Goal: Task Accomplishment & Management: Manage account settings

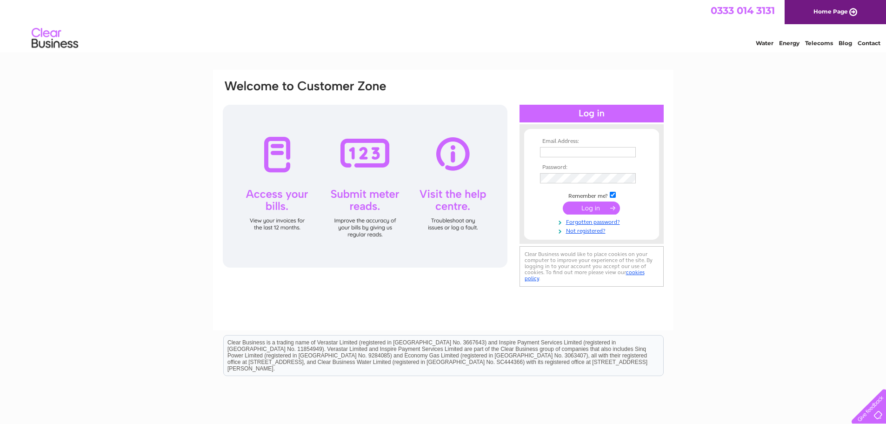
type input "motexpress@aol.co.uk"
click at [567, 209] on input "submit" at bounding box center [591, 208] width 57 height 13
click at [567, 209] on input "submit" at bounding box center [591, 207] width 57 height 13
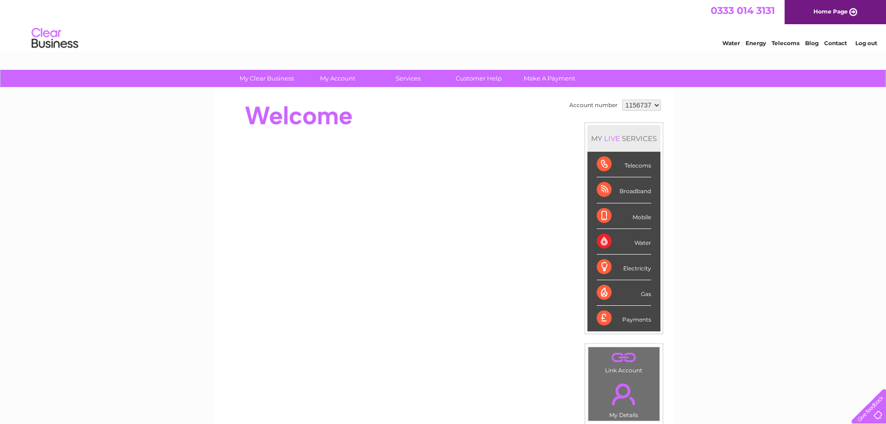
click at [605, 167] on div "Telecoms" at bounding box center [624, 165] width 54 height 26
click at [637, 166] on div "Telecoms" at bounding box center [624, 165] width 54 height 26
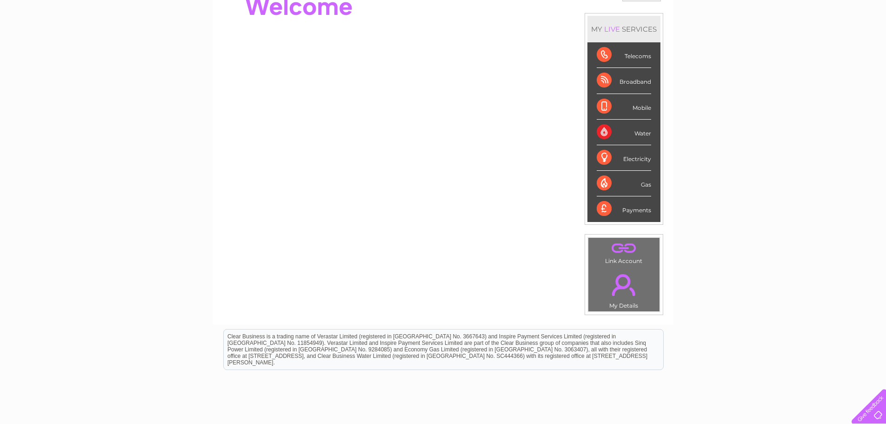
scroll to position [113, 0]
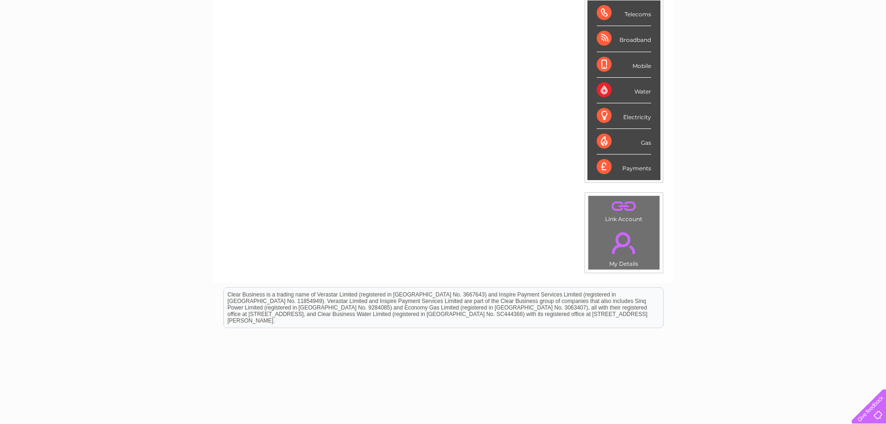
scroll to position [153, 0]
click at [625, 238] on link "." at bounding box center [624, 241] width 67 height 33
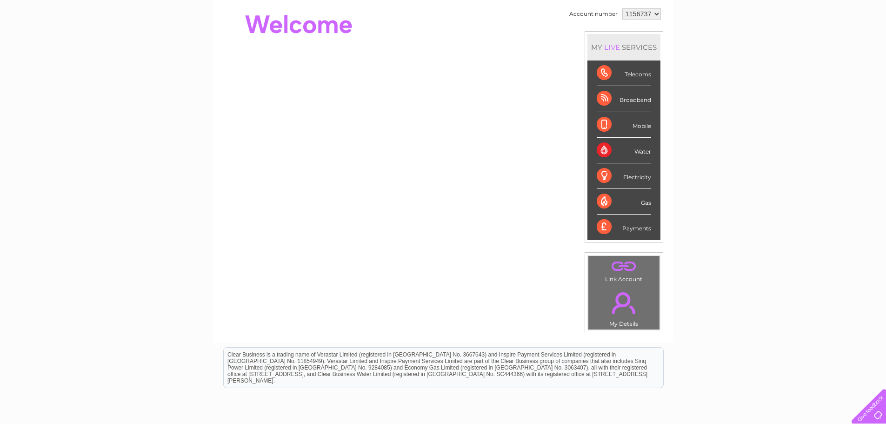
scroll to position [92, 0]
click at [604, 75] on div "Telecoms" at bounding box center [624, 73] width 54 height 26
click at [638, 76] on div "Telecoms" at bounding box center [624, 73] width 54 height 26
click at [612, 50] on div "LIVE" at bounding box center [612, 46] width 20 height 9
click at [604, 170] on div "Electricity" at bounding box center [624, 176] width 54 height 26
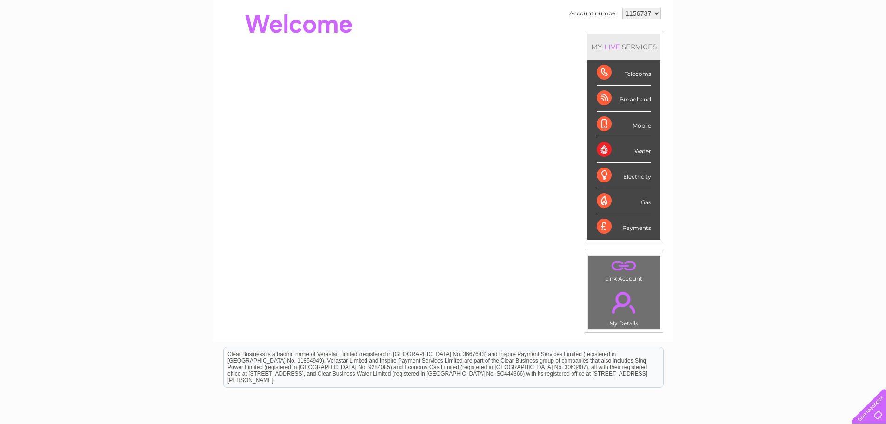
click at [600, 201] on div "Gas" at bounding box center [624, 201] width 54 height 26
click at [600, 225] on div "Payments" at bounding box center [624, 226] width 54 height 25
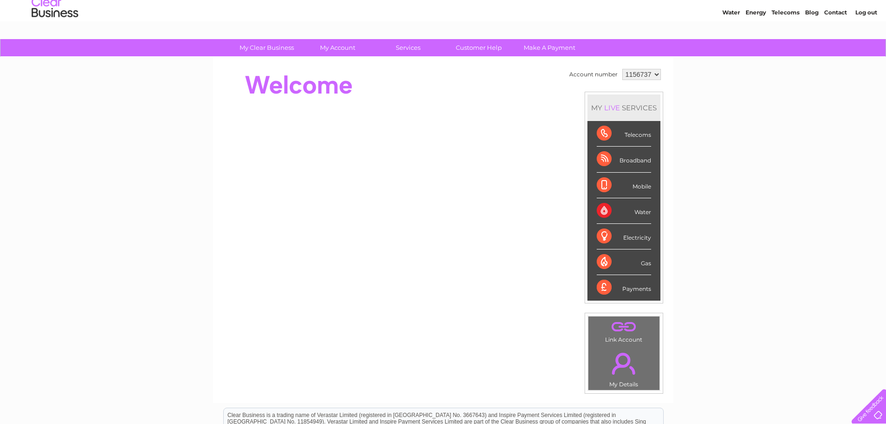
scroll to position [0, 0]
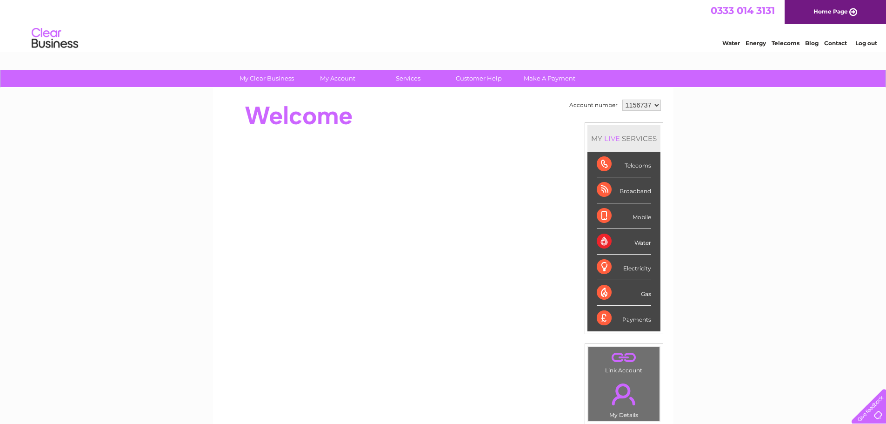
click at [603, 166] on div "Telecoms" at bounding box center [624, 165] width 54 height 26
click at [632, 166] on div "Telecoms" at bounding box center [624, 165] width 54 height 26
click at [601, 191] on div "Broadband" at bounding box center [624, 190] width 54 height 26
click at [622, 219] on div "Mobile" at bounding box center [624, 216] width 54 height 26
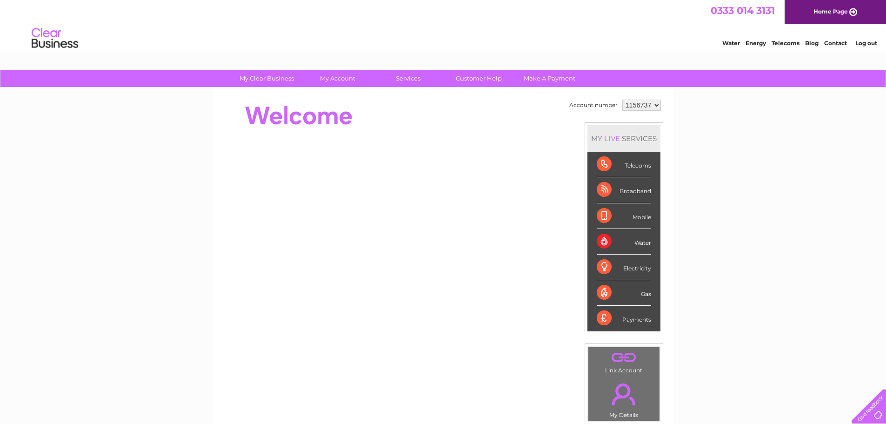
click at [614, 245] on div "Water" at bounding box center [624, 242] width 54 height 26
click at [600, 243] on div "Water" at bounding box center [624, 242] width 54 height 26
click at [639, 243] on div "Water" at bounding box center [624, 242] width 54 height 26
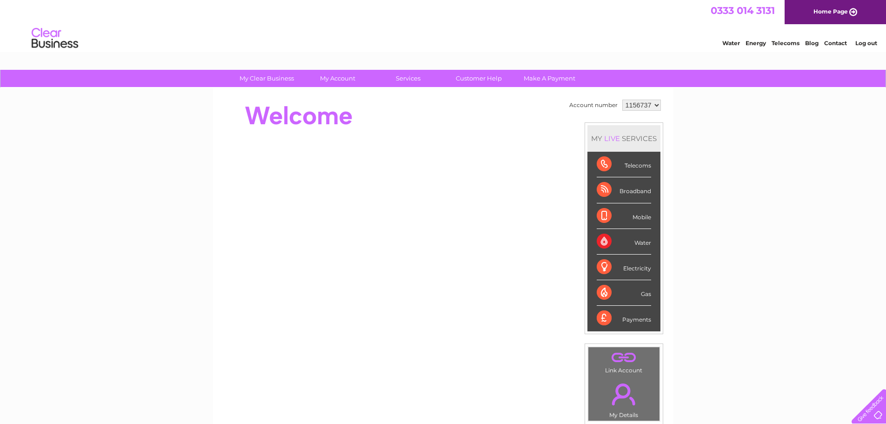
click at [639, 243] on div "Water" at bounding box center [624, 242] width 54 height 26
click at [601, 242] on div "Water" at bounding box center [624, 242] width 54 height 26
click at [605, 218] on div "Mobile" at bounding box center [624, 216] width 54 height 26
click at [640, 219] on div "Mobile" at bounding box center [624, 216] width 54 height 26
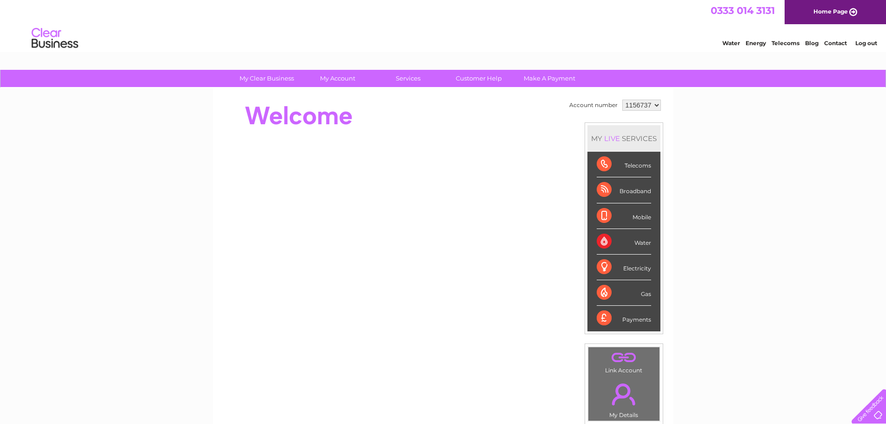
click at [637, 268] on div "Electricity" at bounding box center [624, 267] width 54 height 26
click at [642, 298] on div "Gas" at bounding box center [624, 293] width 54 height 26
click at [639, 321] on div "Payments" at bounding box center [624, 318] width 54 height 25
click at [639, 169] on div "Telecoms" at bounding box center [624, 165] width 54 height 26
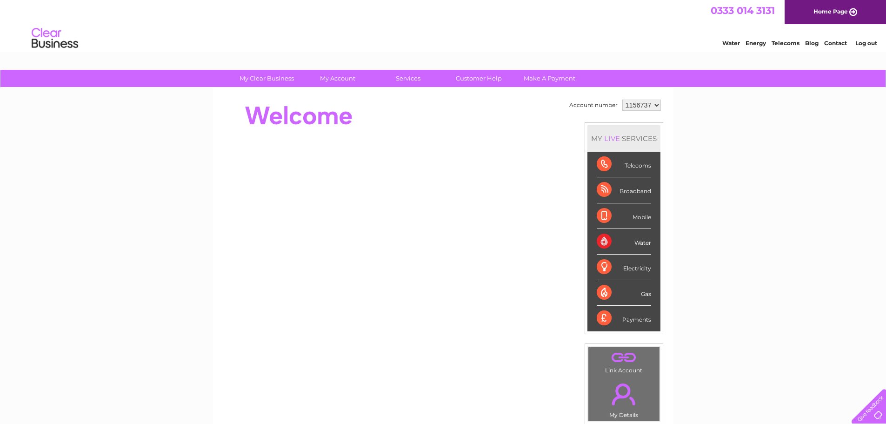
click at [600, 165] on div "Telecoms" at bounding box center [624, 165] width 54 height 26
drag, startPoint x: 600, startPoint y: 165, endPoint x: 730, endPoint y: 122, distance: 136.6
click at [730, 122] on div "My Clear Business Login Details My Details My Preferences Link Account My Accou…" at bounding box center [443, 331] width 886 height 523
click at [870, 43] on link "Log out" at bounding box center [866, 43] width 22 height 7
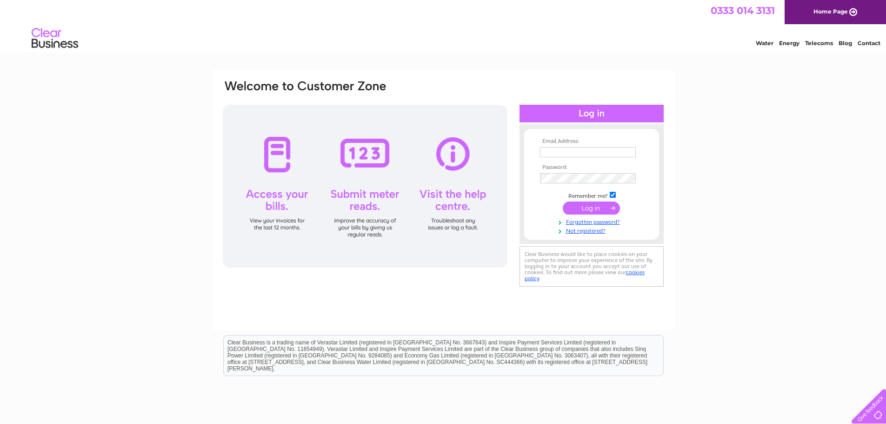
type input "[EMAIL_ADDRESS][DOMAIN_NAME]"
click at [593, 209] on input "submit" at bounding box center [591, 207] width 57 height 13
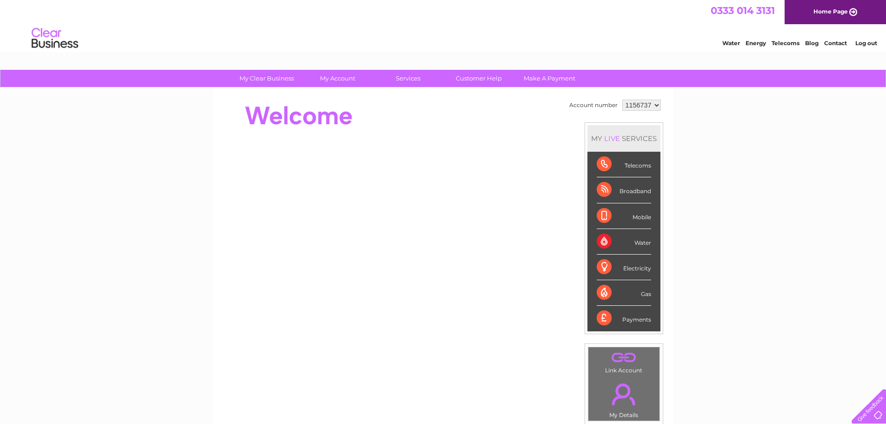
click at [613, 208] on div "Mobile" at bounding box center [624, 216] width 54 height 26
